Goal: Find contact information: Find contact information

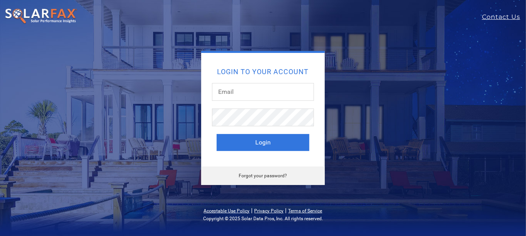
click at [52, 14] on img at bounding box center [41, 16] width 73 height 16
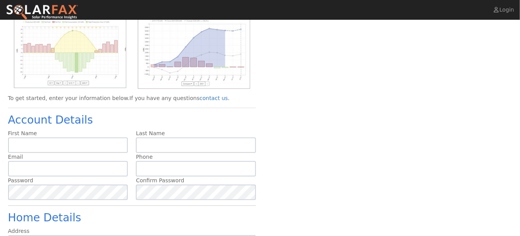
scroll to position [55, 0]
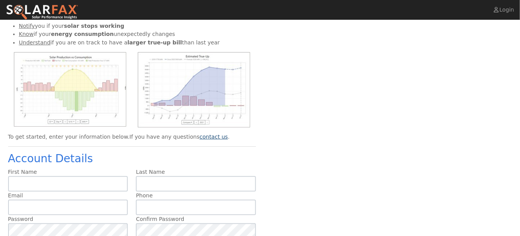
click at [200, 139] on link "contact us" at bounding box center [214, 137] width 28 height 6
